Goal: Find specific page/section: Find specific page/section

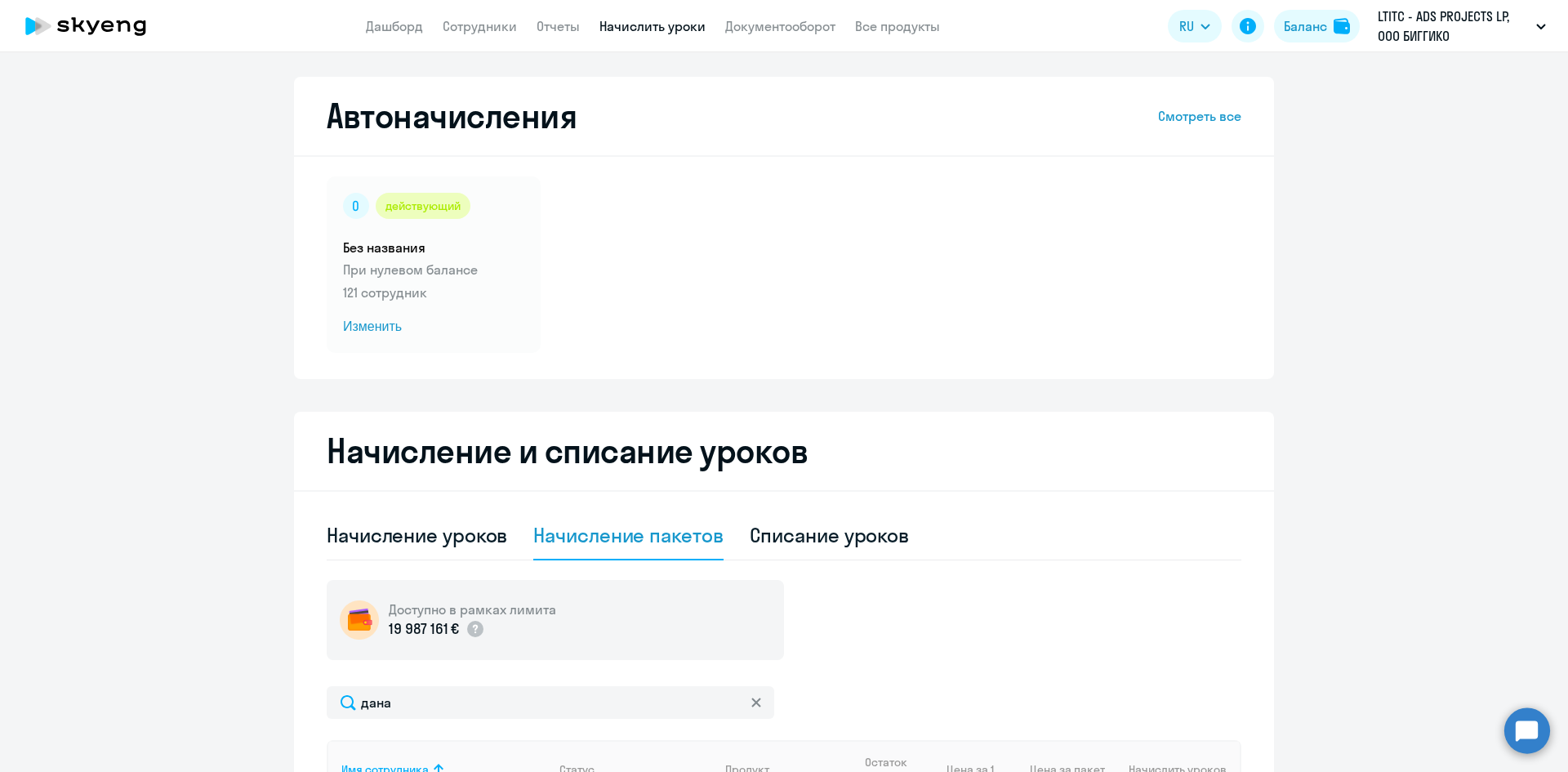
select select "10"
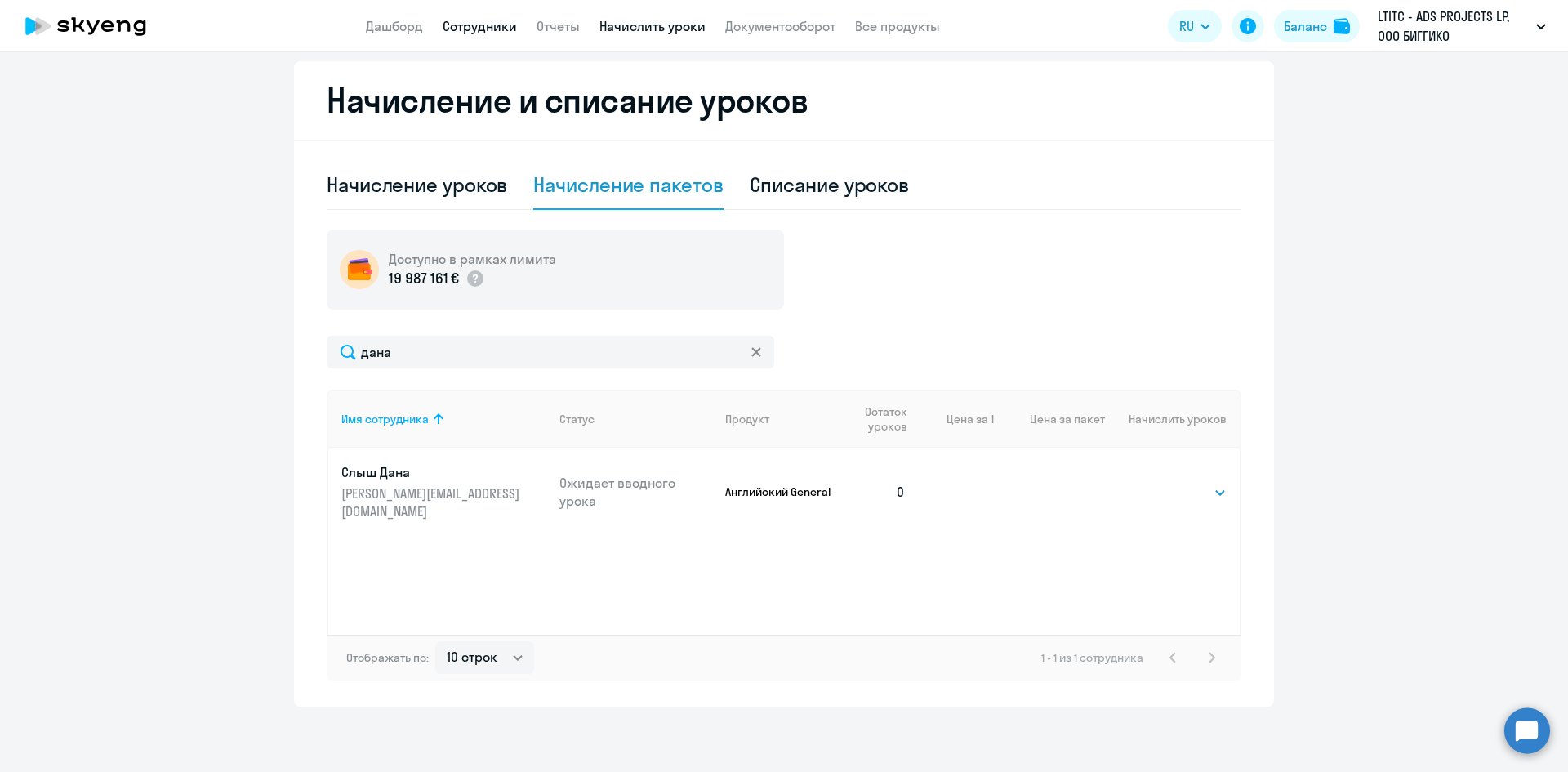
click at [463, 26] on link "Сотрудники" at bounding box center [480, 26] width 75 height 16
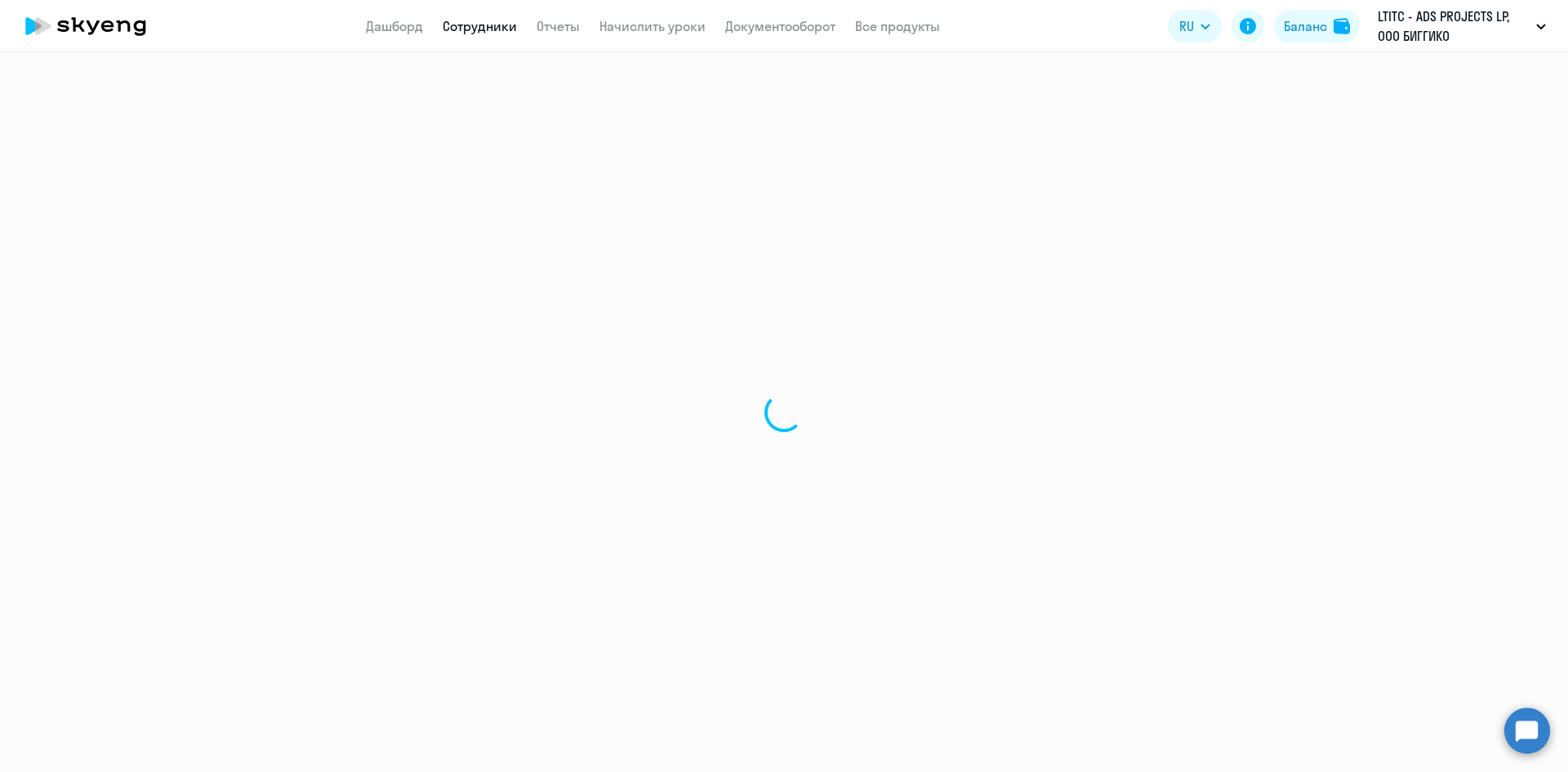
select select "30"
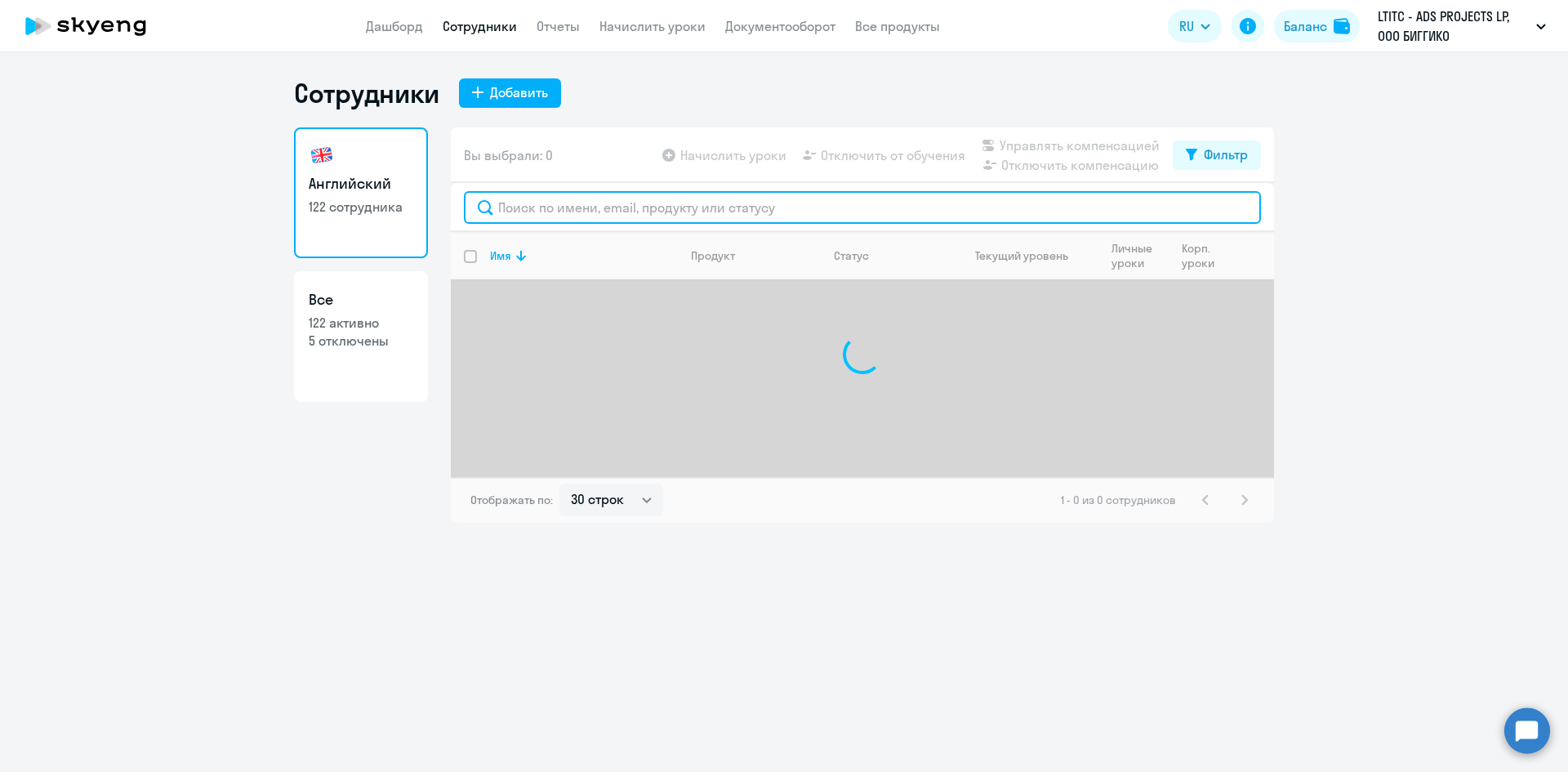
click at [563, 194] on input "text" at bounding box center [863, 208] width 797 height 33
type input "фила"
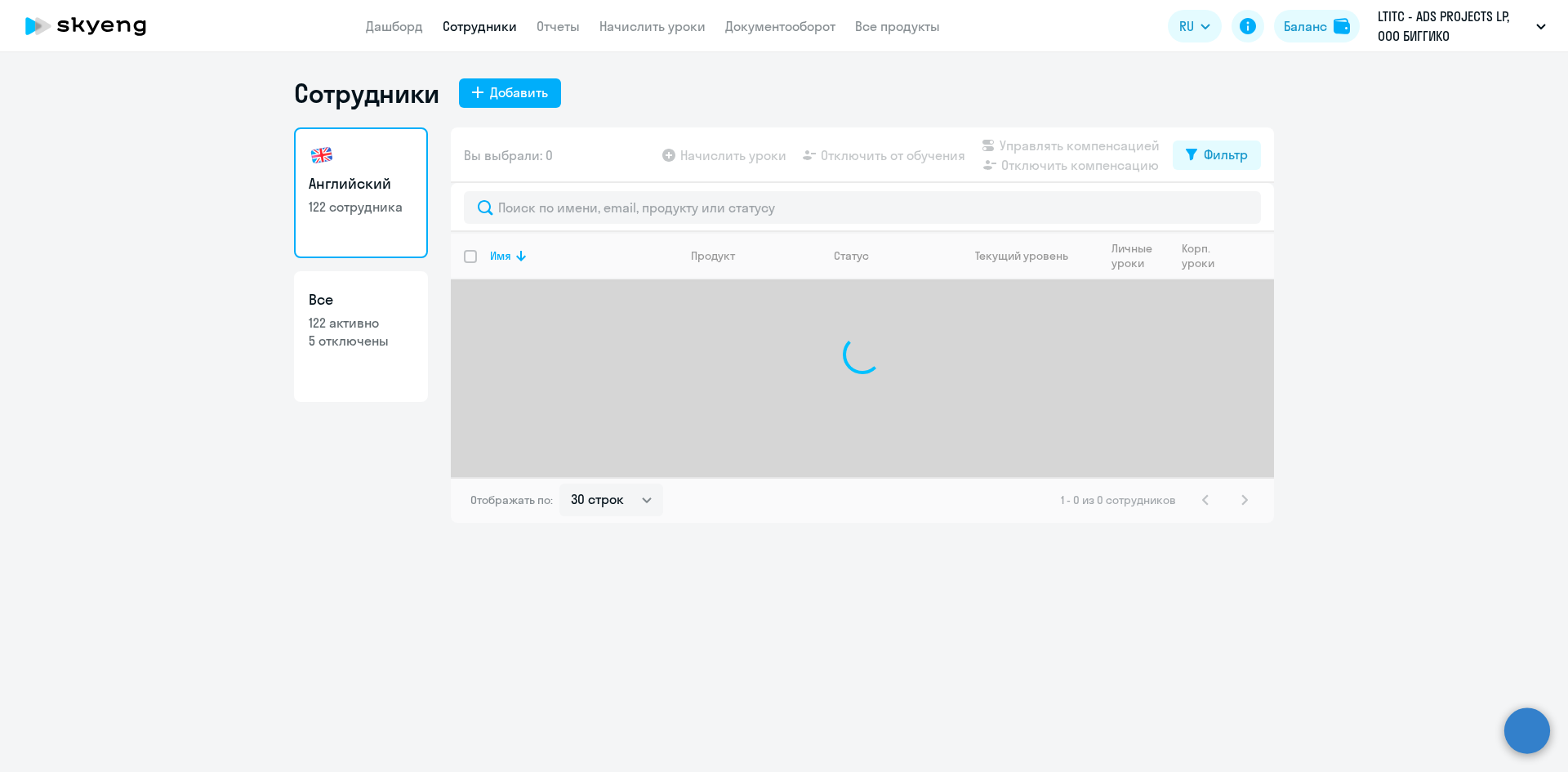
select select "30"
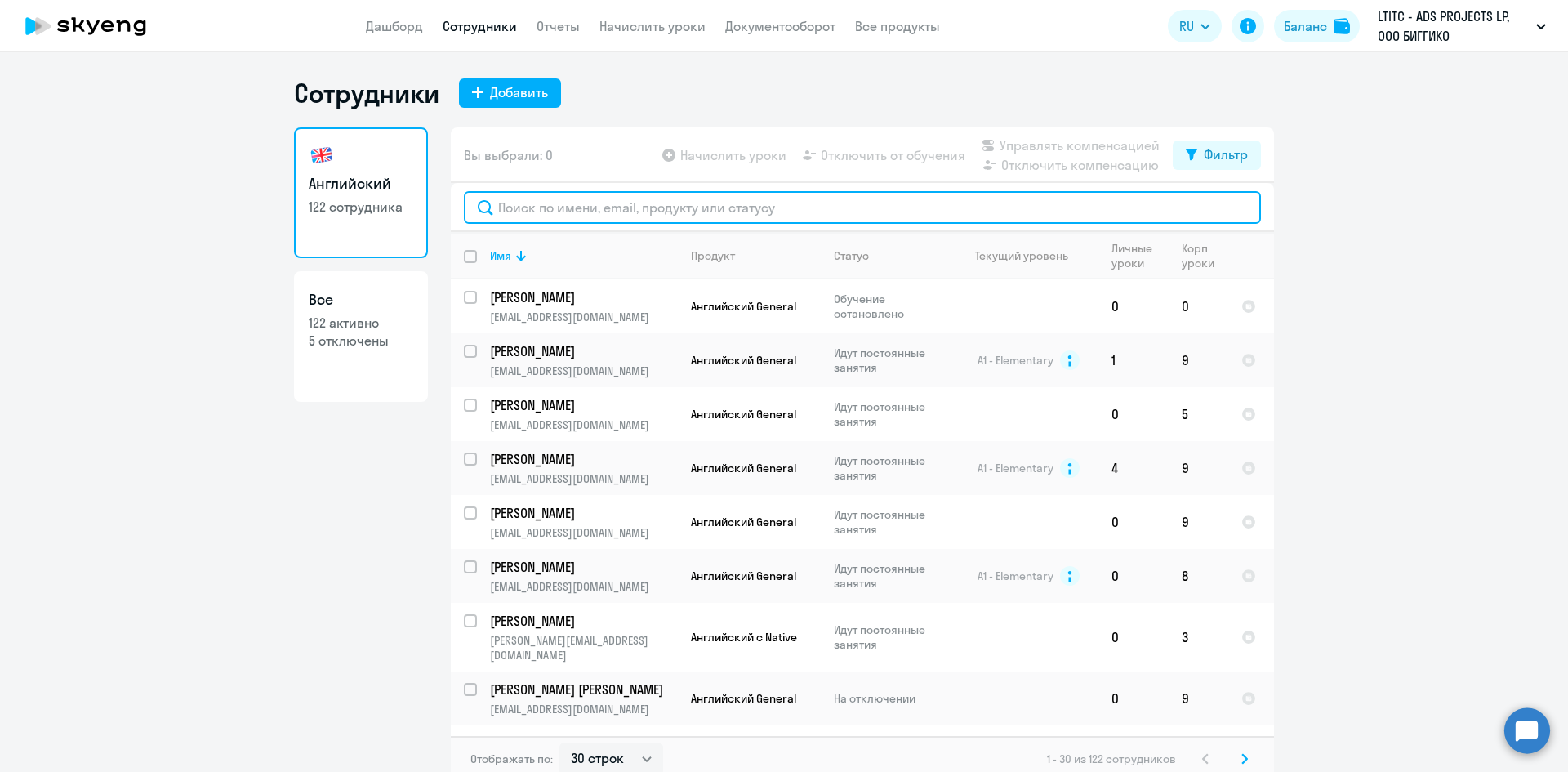
click at [640, 211] on input "text" at bounding box center [863, 208] width 797 height 33
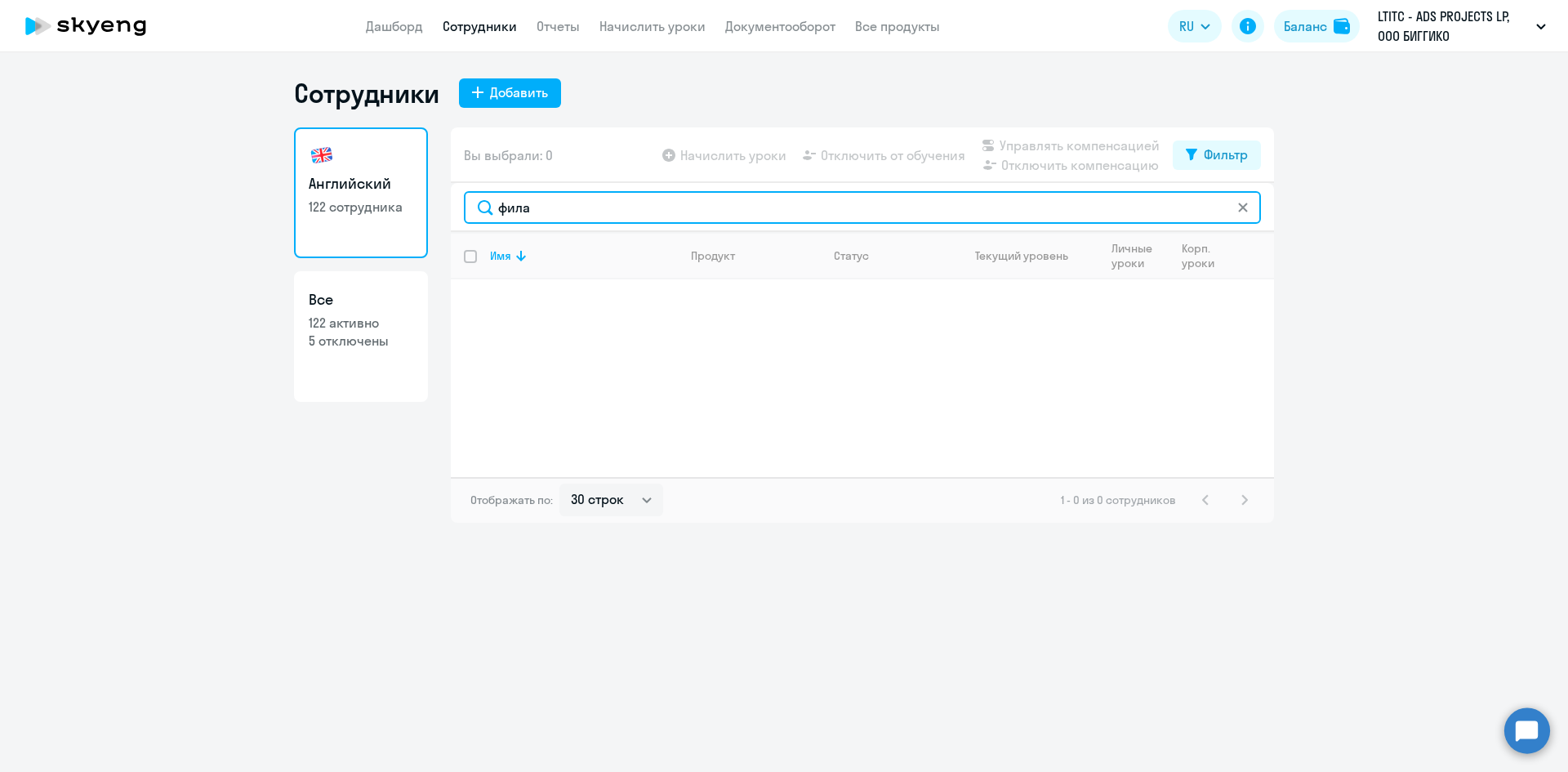
type input "фила"
